Goal: Use online tool/utility: Utilize a website feature to perform a specific function

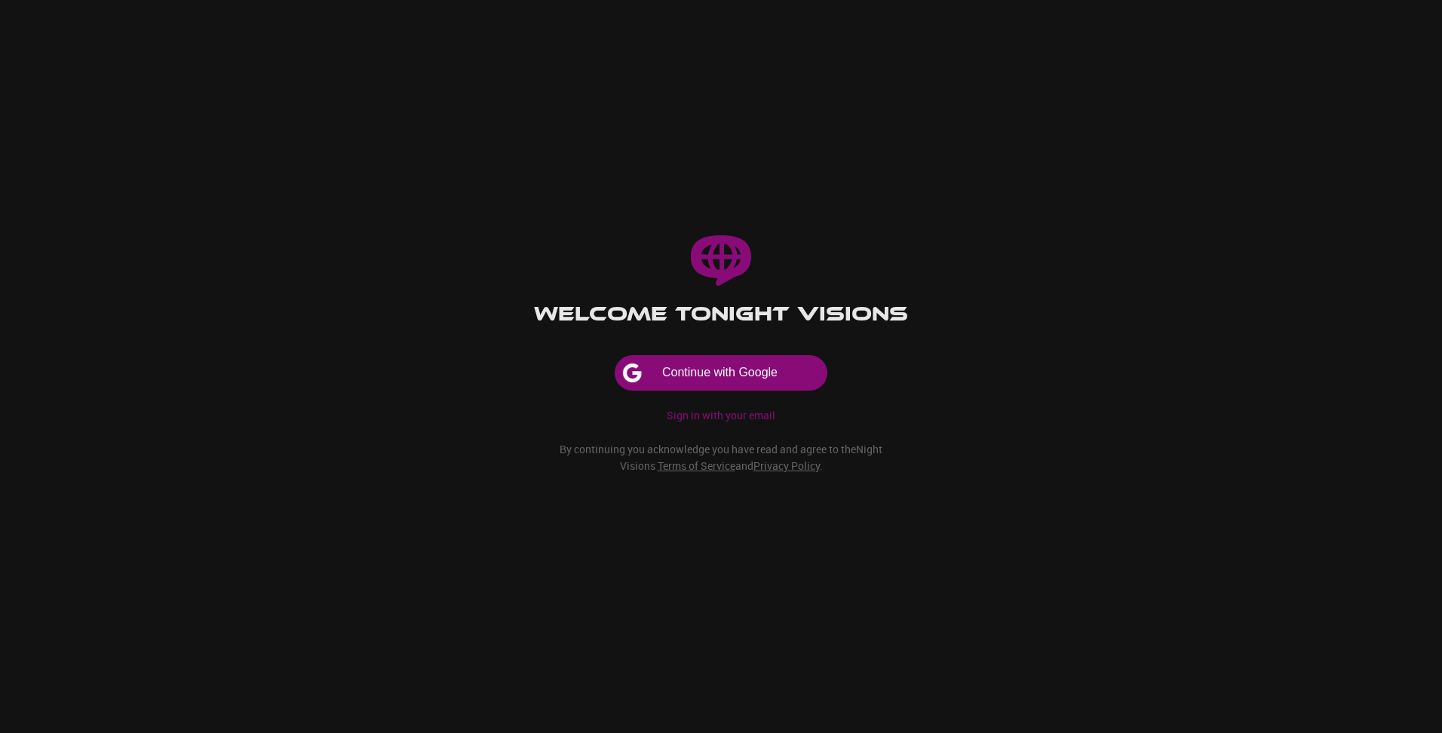
click at [753, 366] on button "Continue with Google" at bounding box center [720, 373] width 211 height 34
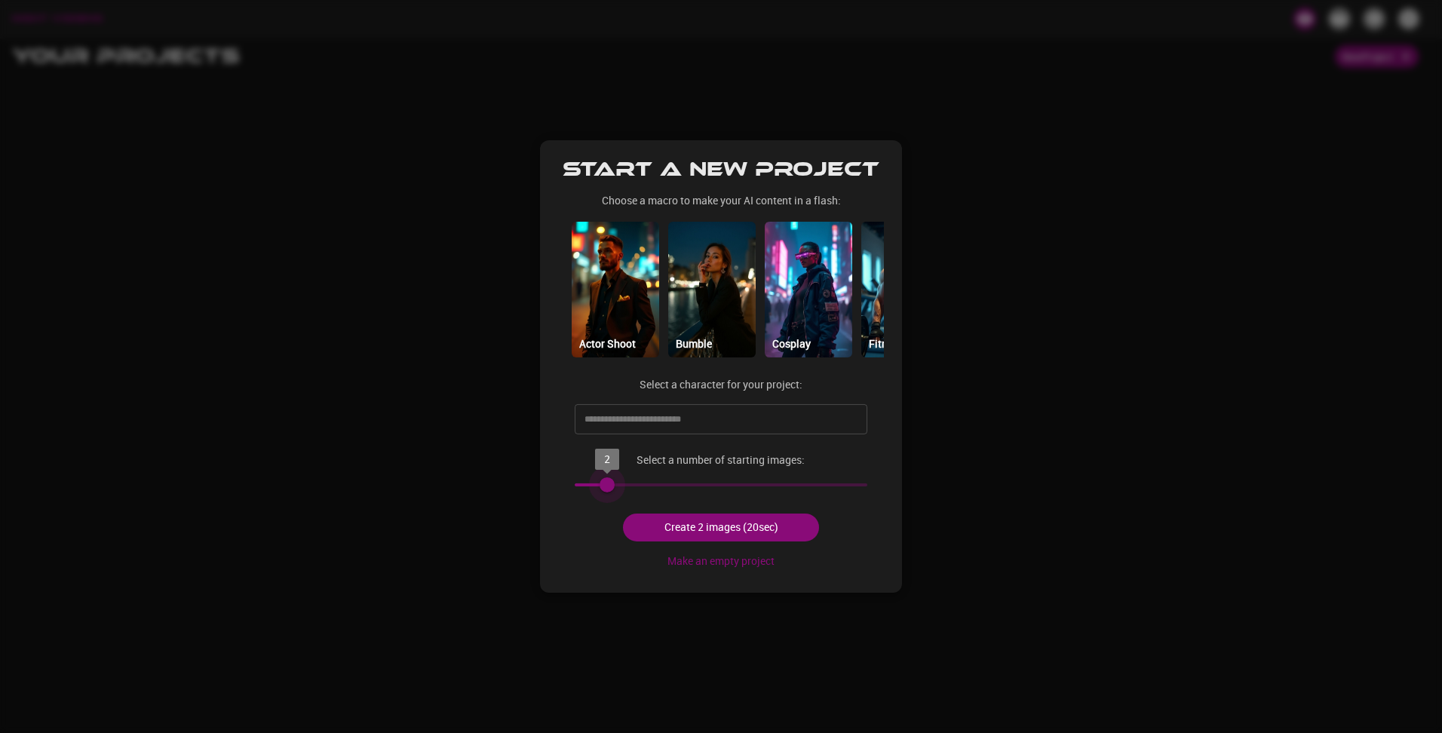
type input "*"
drag, startPoint x: 671, startPoint y: 489, endPoint x: 586, endPoint y: 488, distance: 85.2
click at [582, 488] on span "1" at bounding box center [574, 484] width 15 height 15
click at [748, 561] on button "Make an empty project" at bounding box center [720, 561] width 119 height 28
